Goal: Information Seeking & Learning: Find specific fact

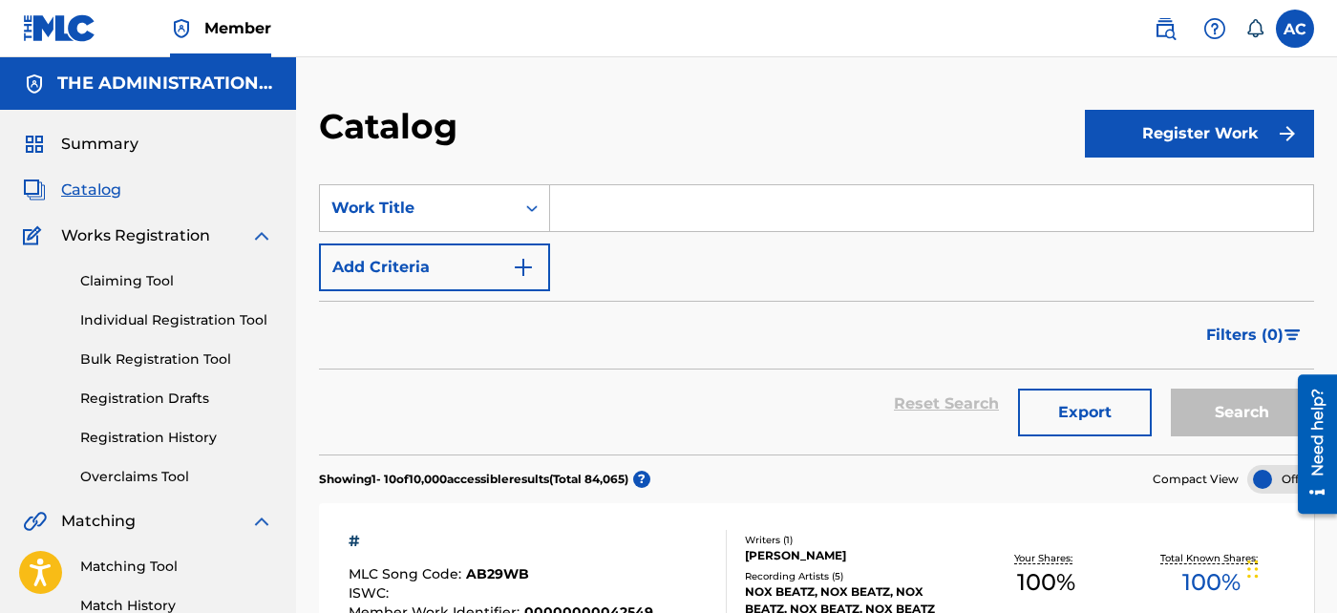
click at [623, 223] on input "Search Form" at bounding box center [931, 208] width 763 height 46
paste input "Boss Luv"
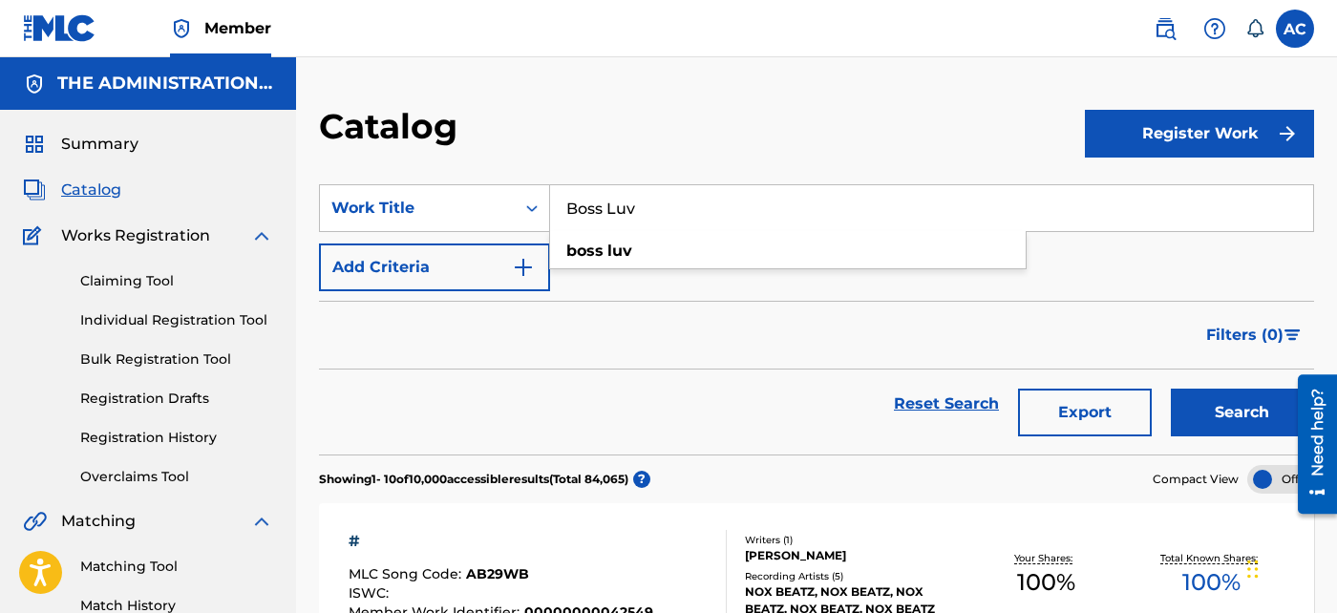
type input "Boss Luv"
click at [548, 272] on button "Add Criteria" at bounding box center [434, 268] width 231 height 48
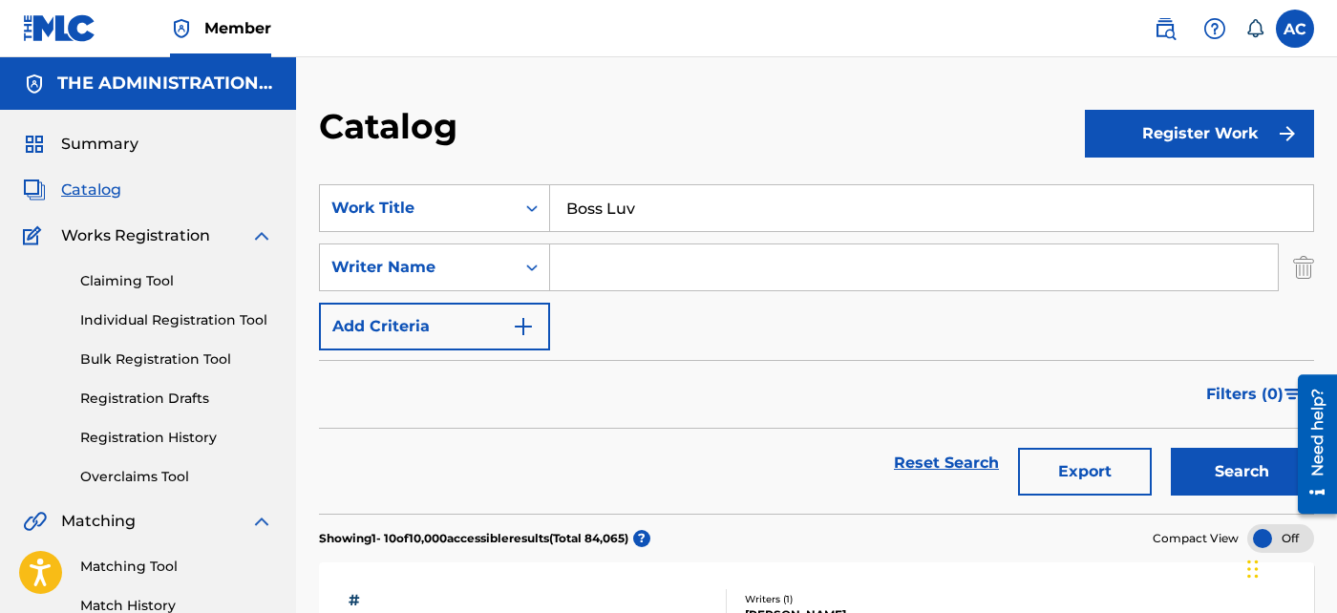
click at [570, 272] on input "Search Form" at bounding box center [914, 268] width 728 height 46
paste input "[PERSON_NAME]"
type input "[PERSON_NAME]"
click at [1196, 480] on button "Search" at bounding box center [1242, 472] width 143 height 48
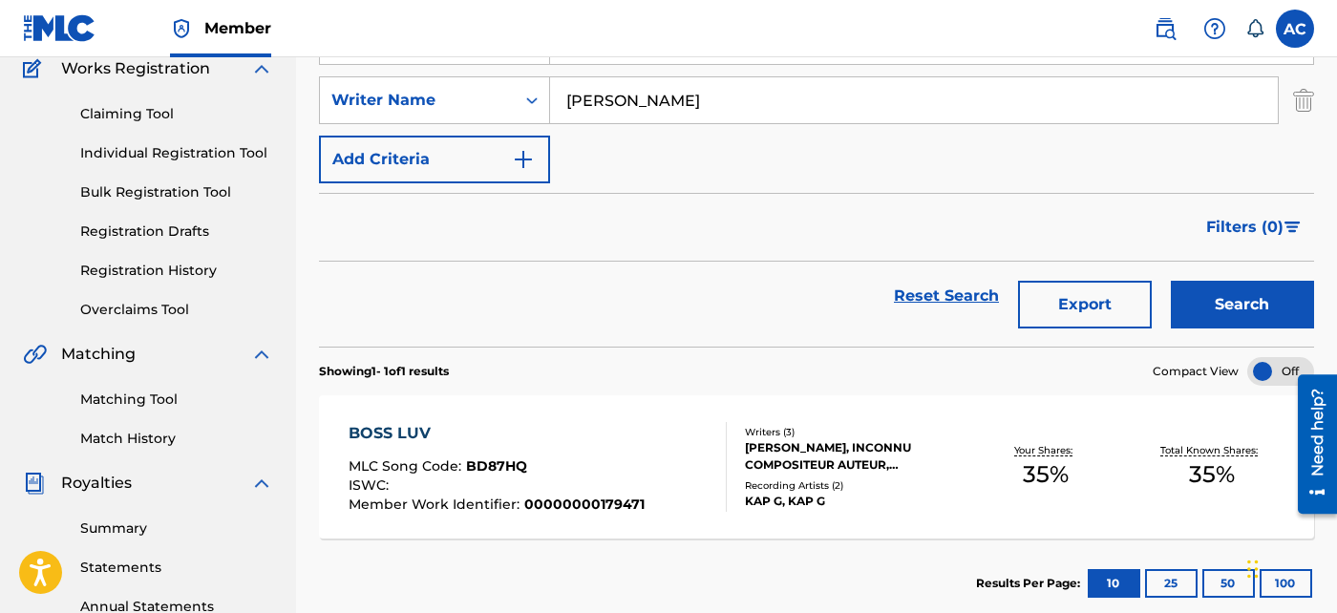
scroll to position [199, 0]
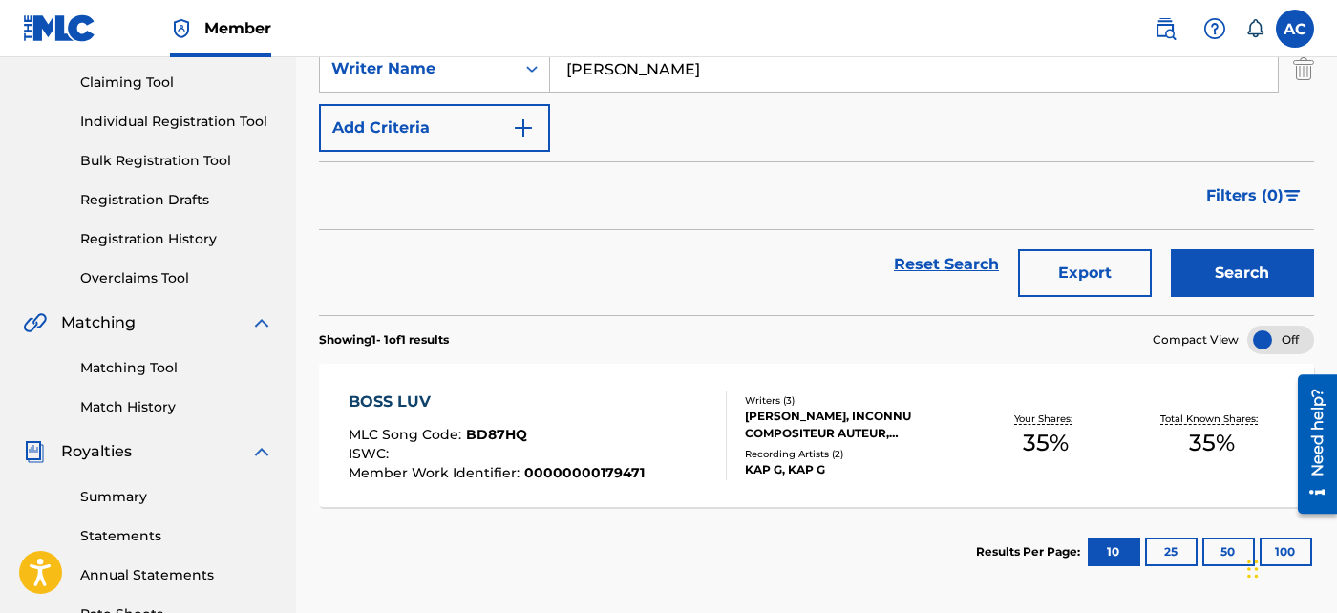
click at [959, 405] on div "Writers ( 3 )" at bounding box center [854, 401] width 218 height 14
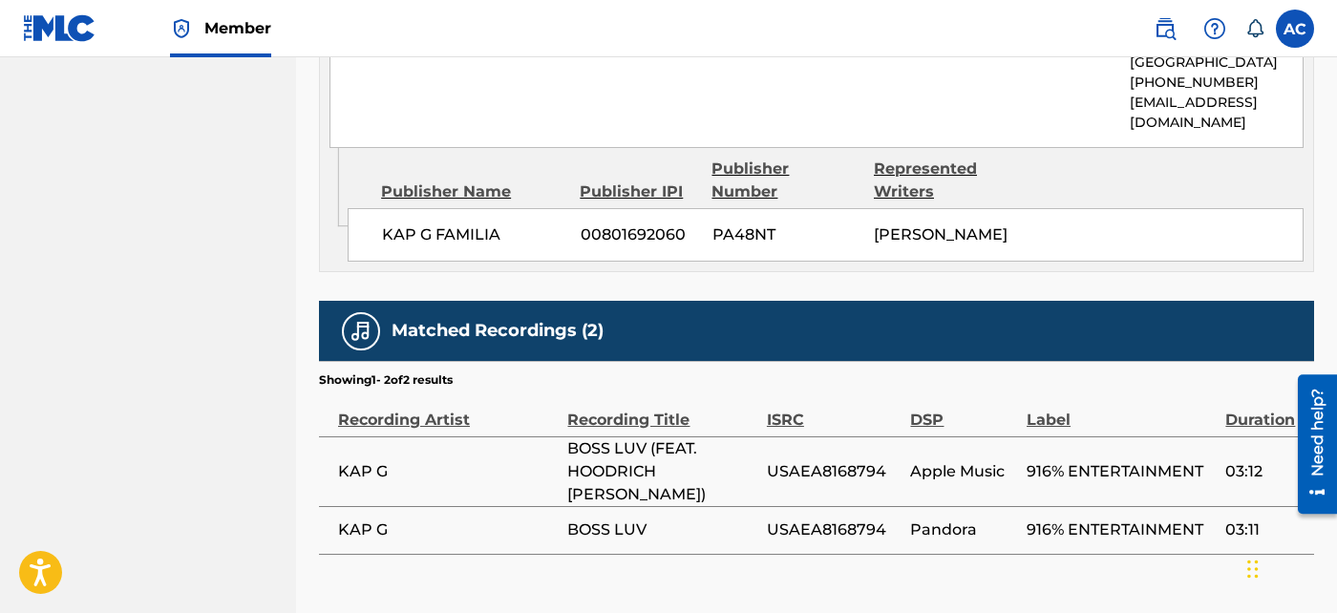
scroll to position [1124, 0]
